Goal: Task Accomplishment & Management: Manage account settings

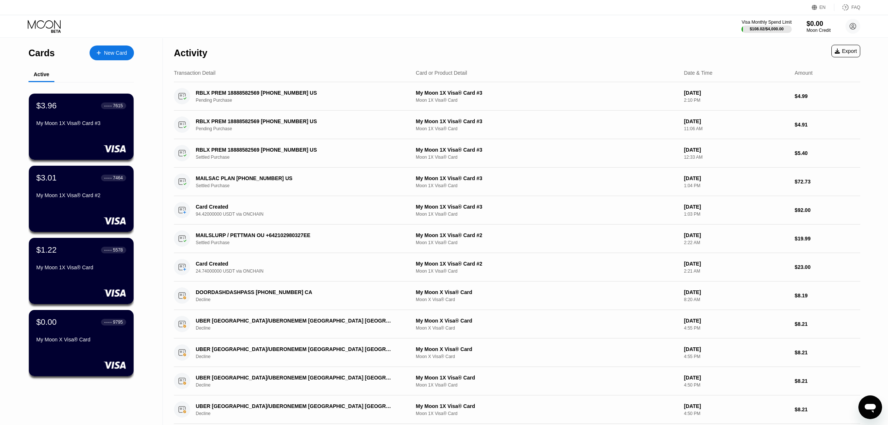
click at [20, 67] on div "Cards New Card Active $3.96 ● ● ● ● 7615 My Moon 1X Visa® Card #3 $3.01 ● ● ● ●…" at bounding box center [81, 251] width 163 height 426
click at [852, 29] on circle at bounding box center [852, 26] width 15 height 15
click at [810, 172] on div "Log out" at bounding box center [805, 172] width 17 height 6
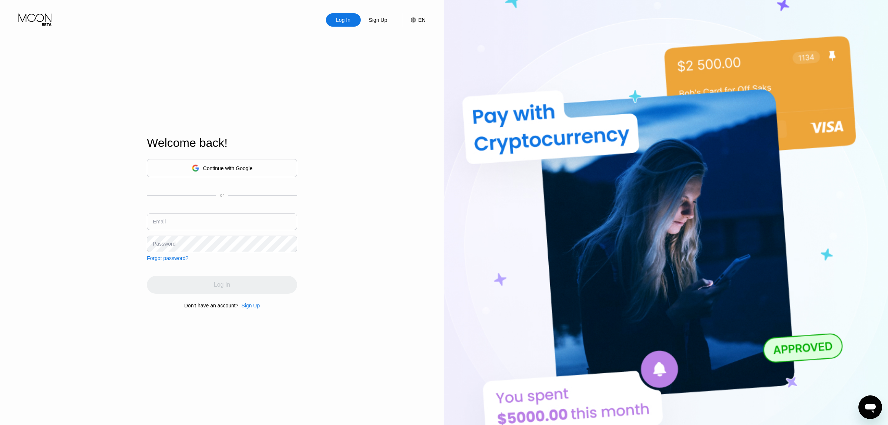
click at [246, 155] on div "Welcome back!" at bounding box center [222, 147] width 150 height 23
click at [246, 167] on div "Continue with Google" at bounding box center [228, 168] width 50 height 6
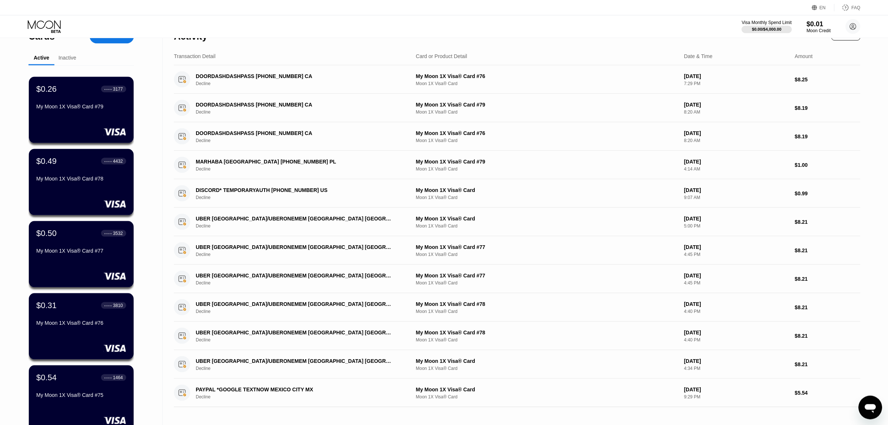
scroll to position [134, 0]
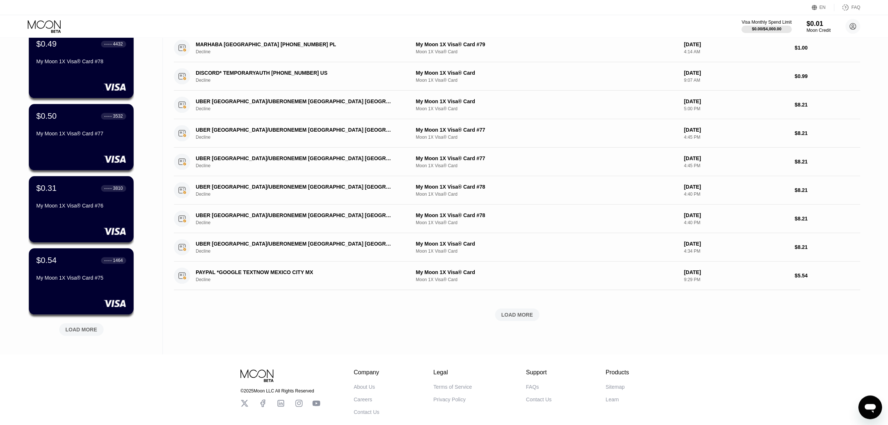
click at [80, 330] on div "LOAD MORE" at bounding box center [81, 329] width 32 height 7
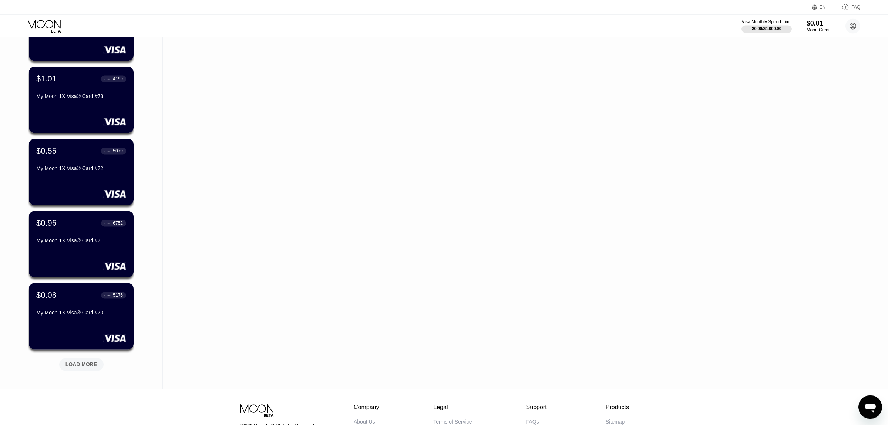
scroll to position [508, 0]
